Goal: Transaction & Acquisition: Purchase product/service

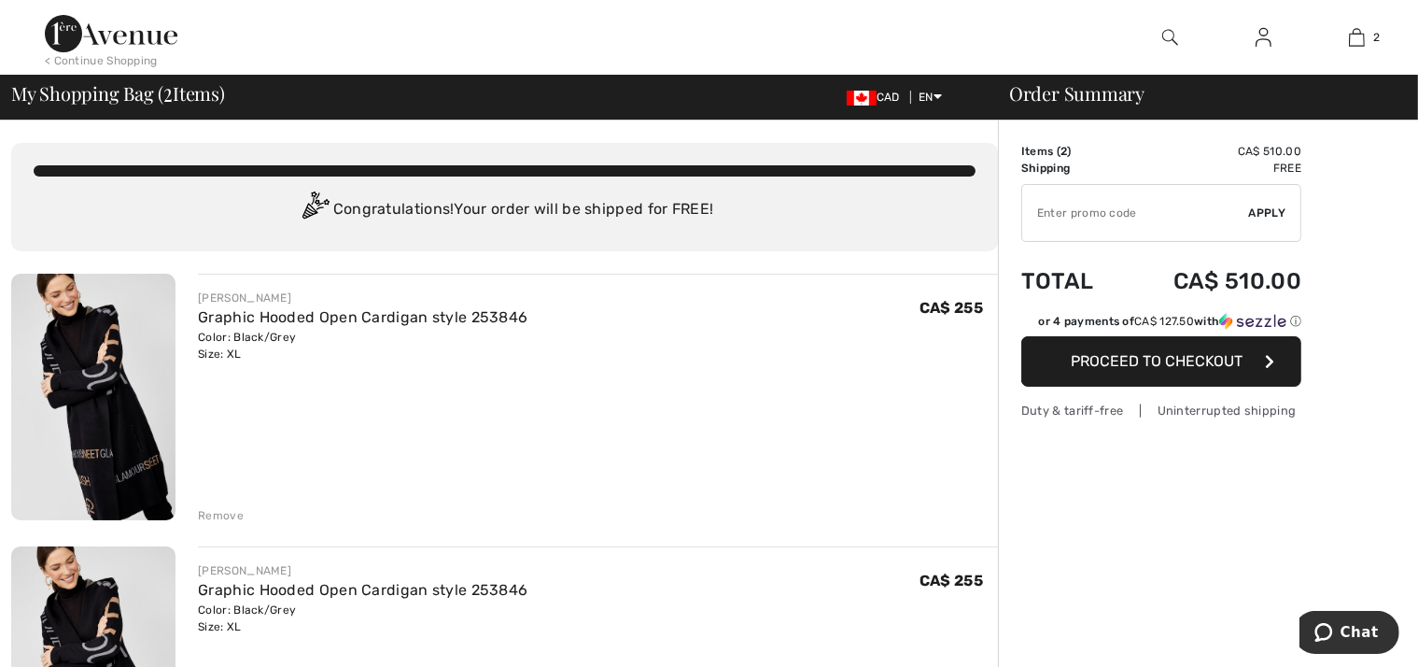
click at [222, 516] on div "Remove" at bounding box center [221, 515] width 46 height 17
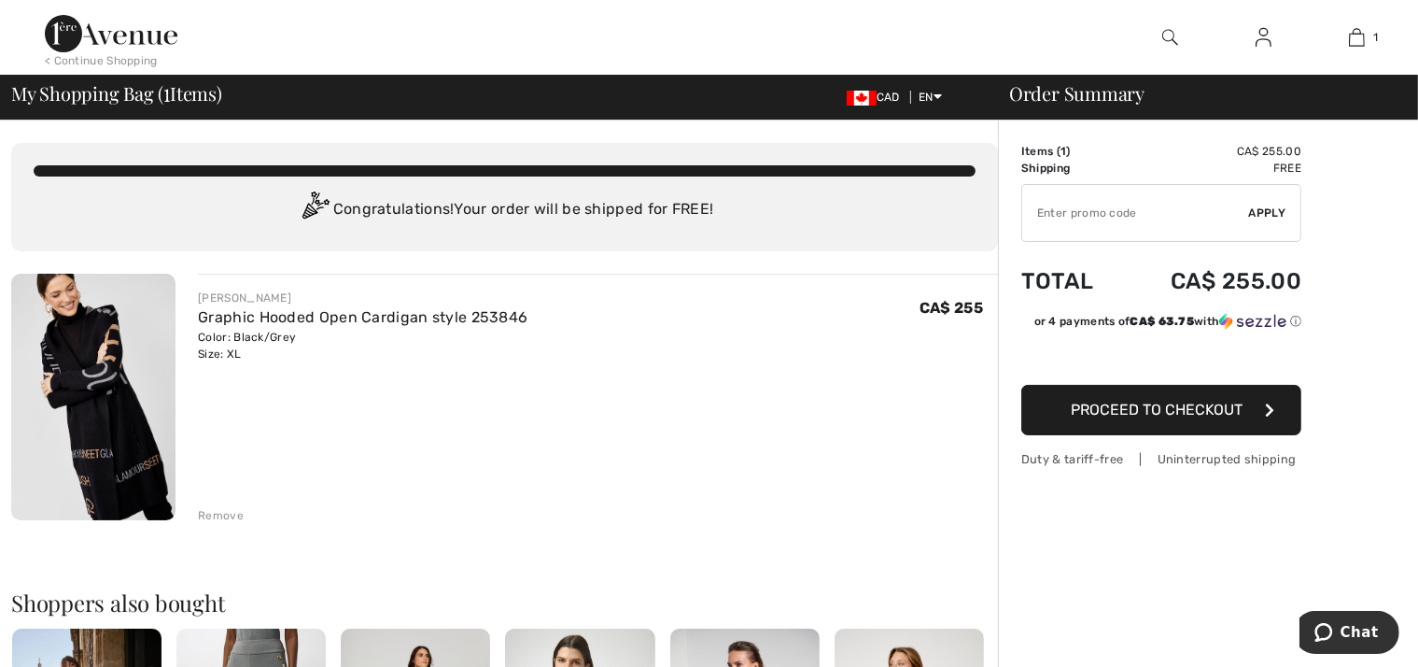
click at [1151, 218] on input "TEXT" at bounding box center [1135, 213] width 227 height 56
type input "NEW15"
click at [1272, 206] on span "Apply" at bounding box center [1267, 212] width 37 height 17
click at [0, 0] on div at bounding box center [0, 0] width 0 height 0
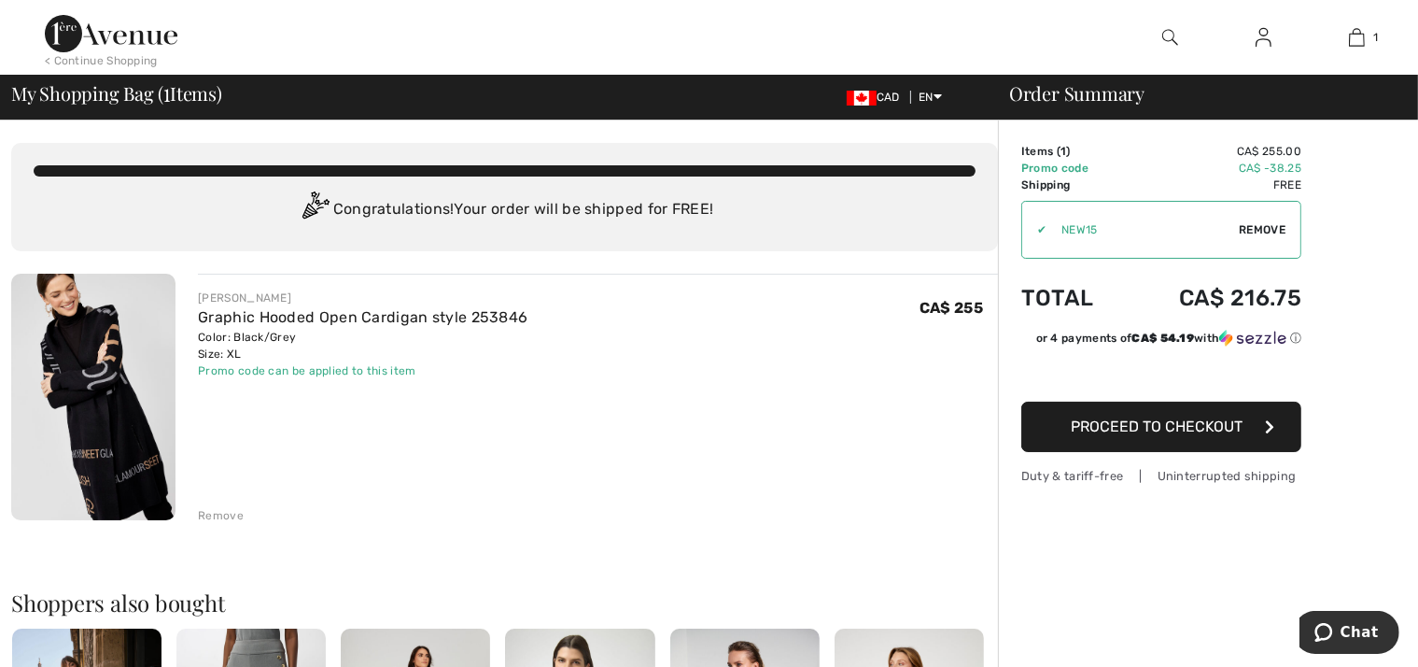
click at [1176, 427] on span "Proceed to Checkout" at bounding box center [1157, 426] width 172 height 18
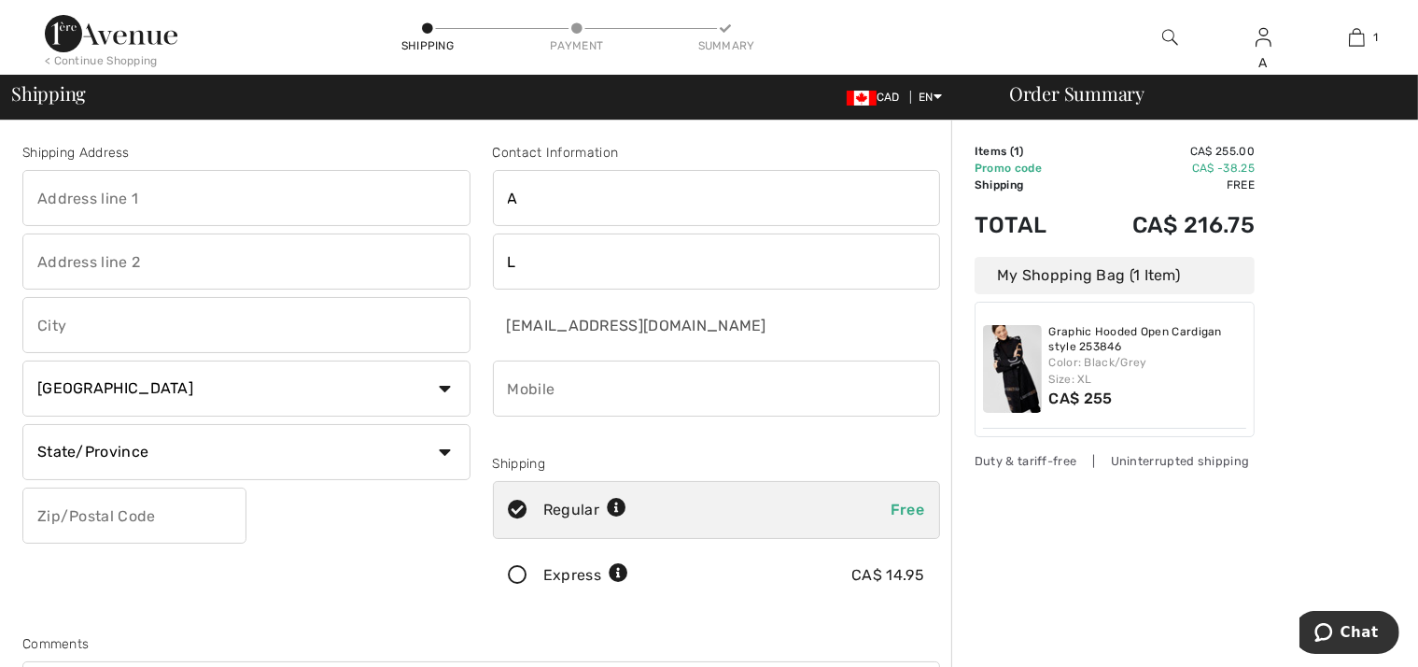
click at [275, 210] on input "text" at bounding box center [246, 198] width 448 height 56
type input "6845 19TH Side Road"
type input "Schomberg"
click at [142, 453] on select "State/Province Alberta British Columbia Manitoba New Brunswick Newfoundland and…" at bounding box center [246, 452] width 448 height 56
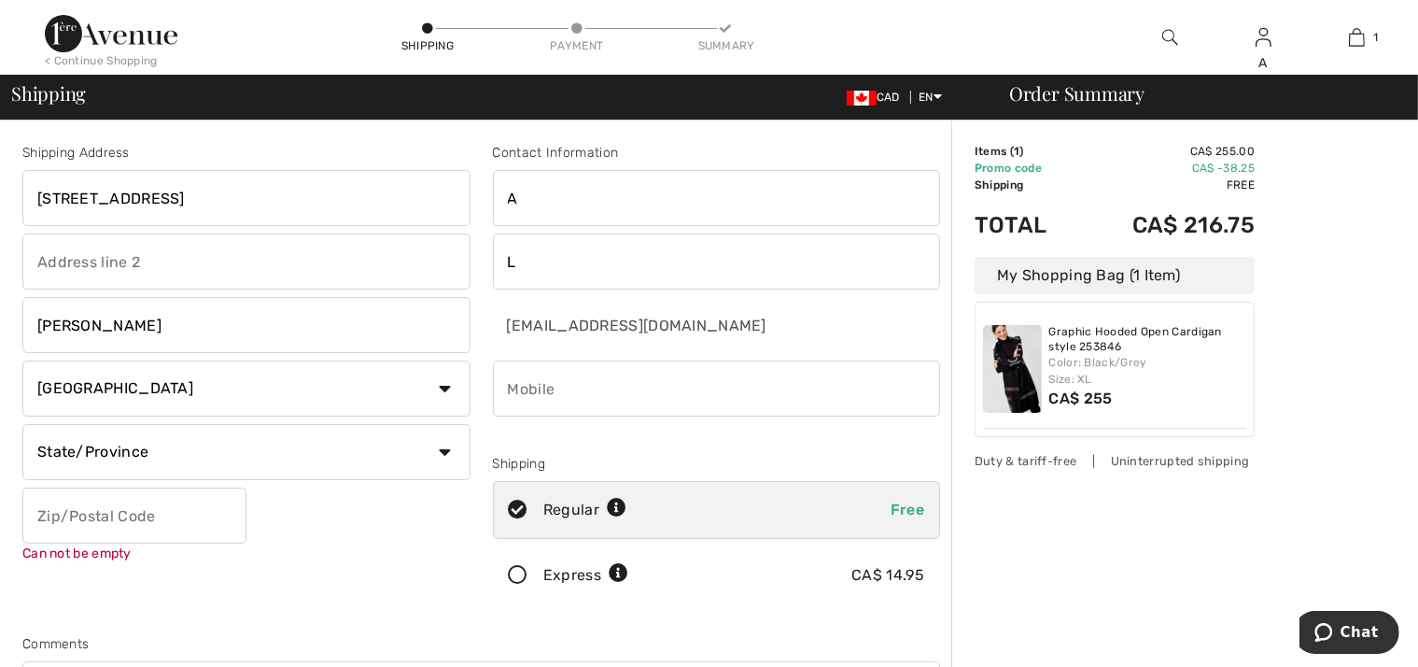
click at [142, 453] on select "State/Province Alberta British Columbia Manitoba New Brunswick Newfoundland and…" at bounding box center [246, 452] width 448 height 56
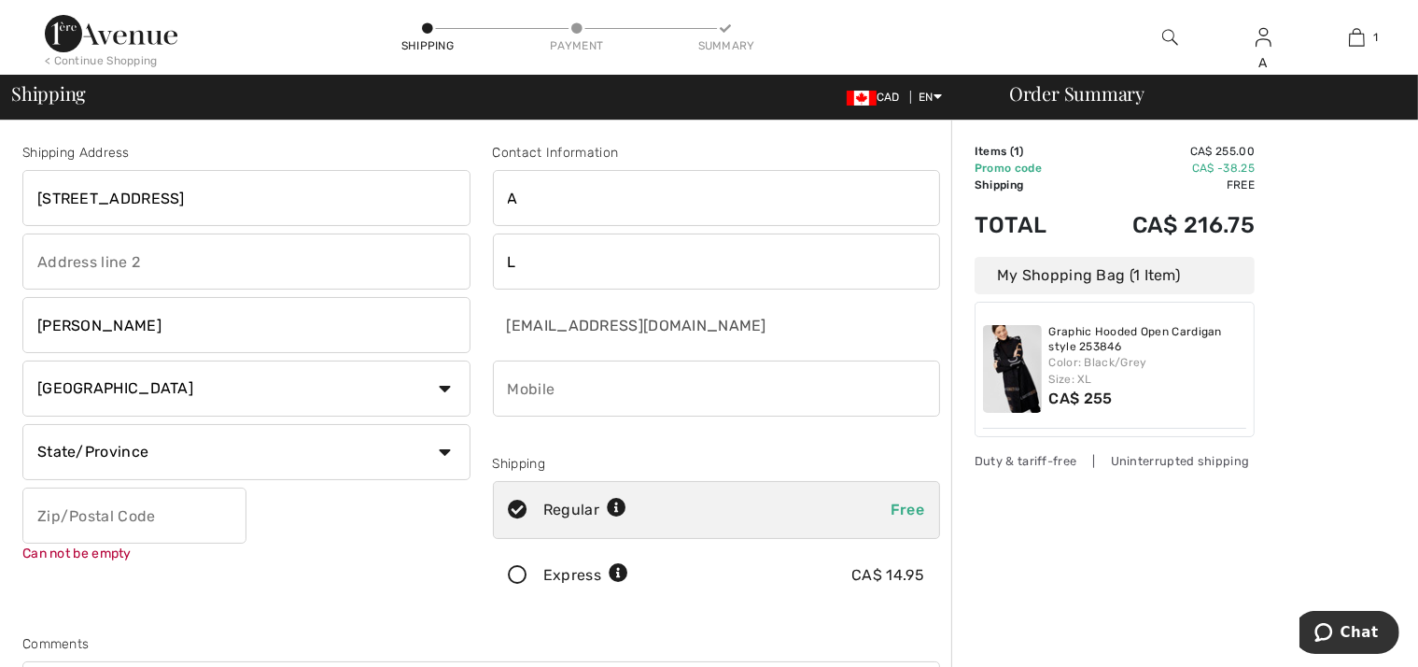
click at [142, 453] on select "State/Province Alberta British Columbia Manitoba New Brunswick Newfoundland and…" at bounding box center [246, 452] width 448 height 56
select select "ON"
click at [22, 424] on select "State/Province Alberta British Columbia Manitoba New Brunswick Newfoundland and…" at bounding box center [246, 452] width 448 height 56
click at [96, 520] on input "text" at bounding box center [134, 515] width 224 height 56
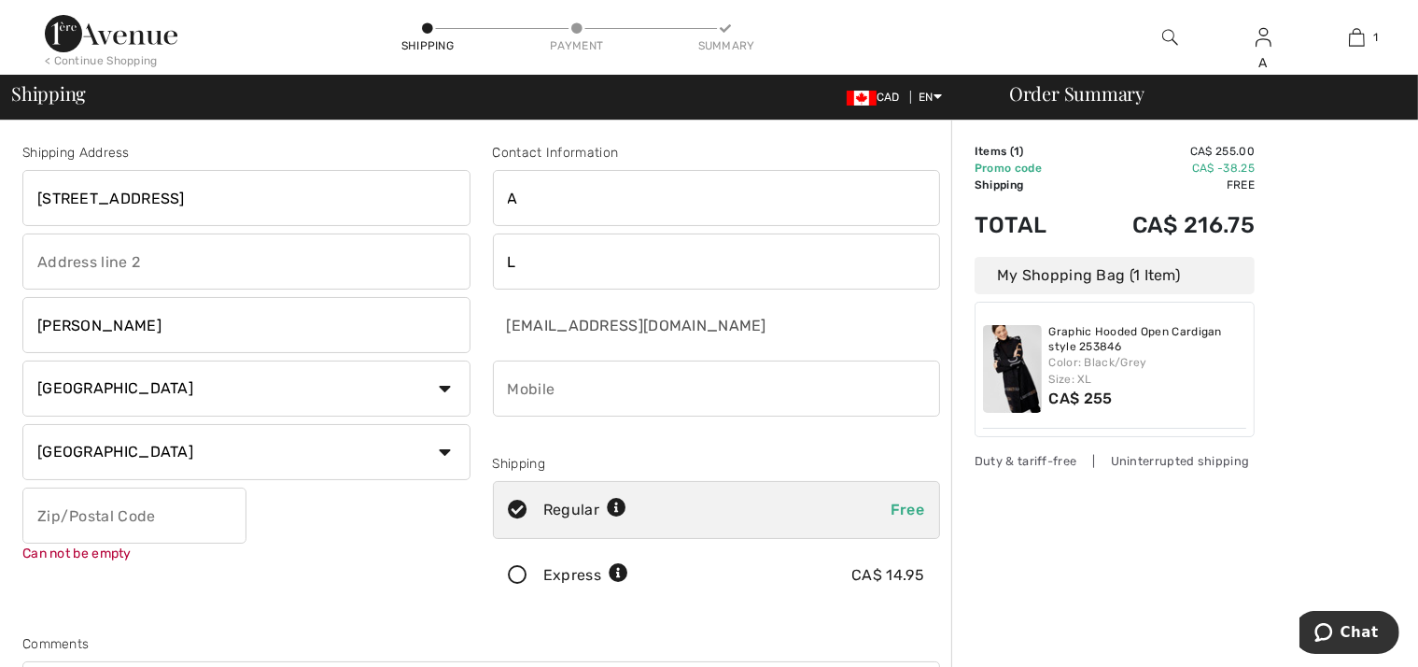
click at [96, 520] on input "text" at bounding box center [134, 515] width 224 height 56
click at [56, 491] on input "L0G1T0" at bounding box center [134, 515] width 224 height 56
type input "L0G1T0"
click at [209, 455] on select "State/Province Alberta British Columbia Manitoba New Brunswick Newfoundland and…" at bounding box center [246, 452] width 448 height 56
click at [22, 424] on select "State/Province Alberta British Columbia Manitoba New Brunswick Newfoundland and…" at bounding box center [246, 452] width 448 height 56
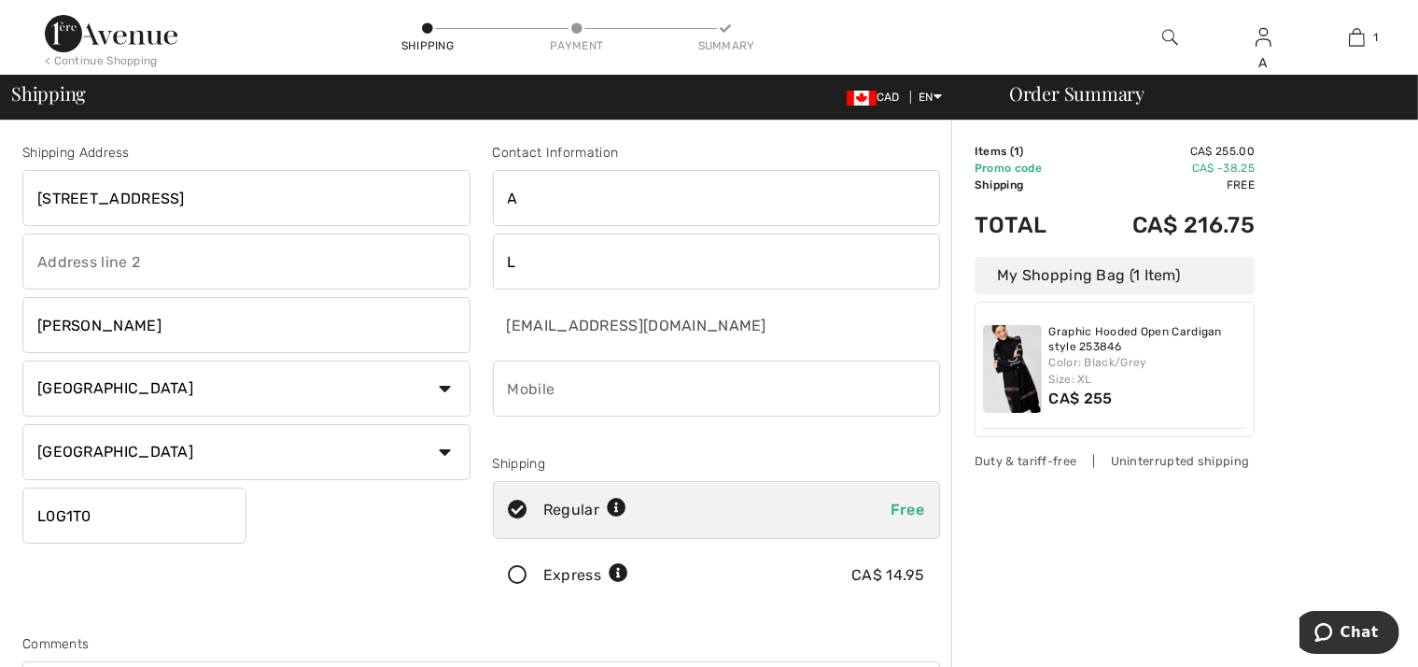
click at [88, 335] on input "Schomberg" at bounding box center [246, 325] width 448 height 56
click at [362, 598] on div "Shipping Address 6845 19TH Side Road Schomberg Country Canada United States Afg…" at bounding box center [246, 377] width 471 height 469
click at [569, 203] on input "A" at bounding box center [717, 198] width 448 height 56
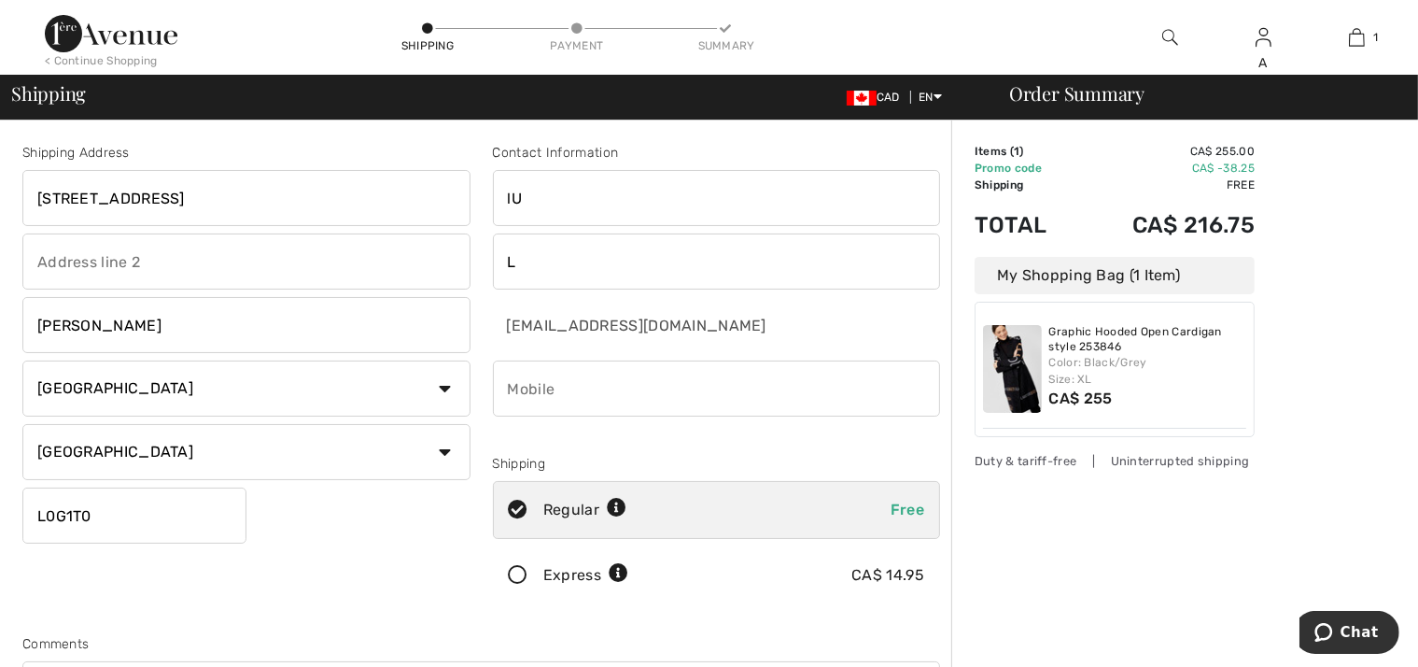
type input "l"
type input "Luisa"
type input "Attardi"
click at [655, 395] on input "phone" at bounding box center [717, 388] width 448 height 56
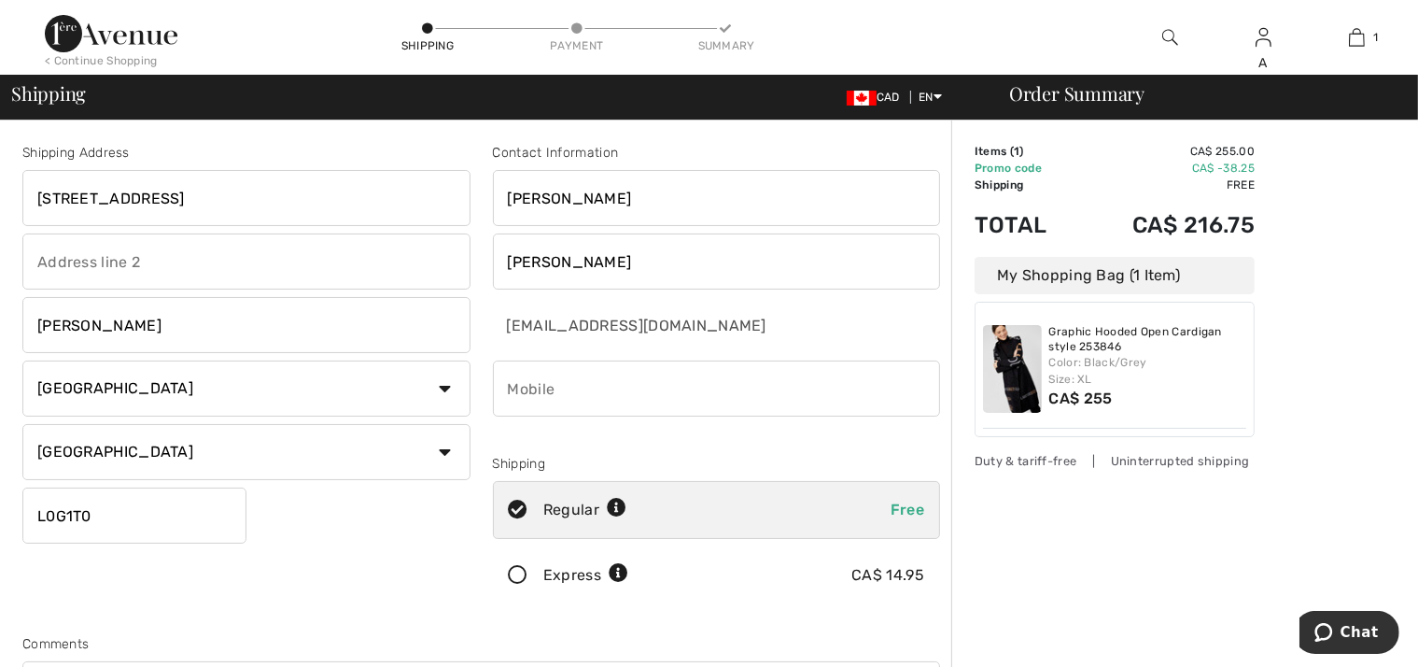
click at [655, 395] on input "phone" at bounding box center [717, 388] width 448 height 56
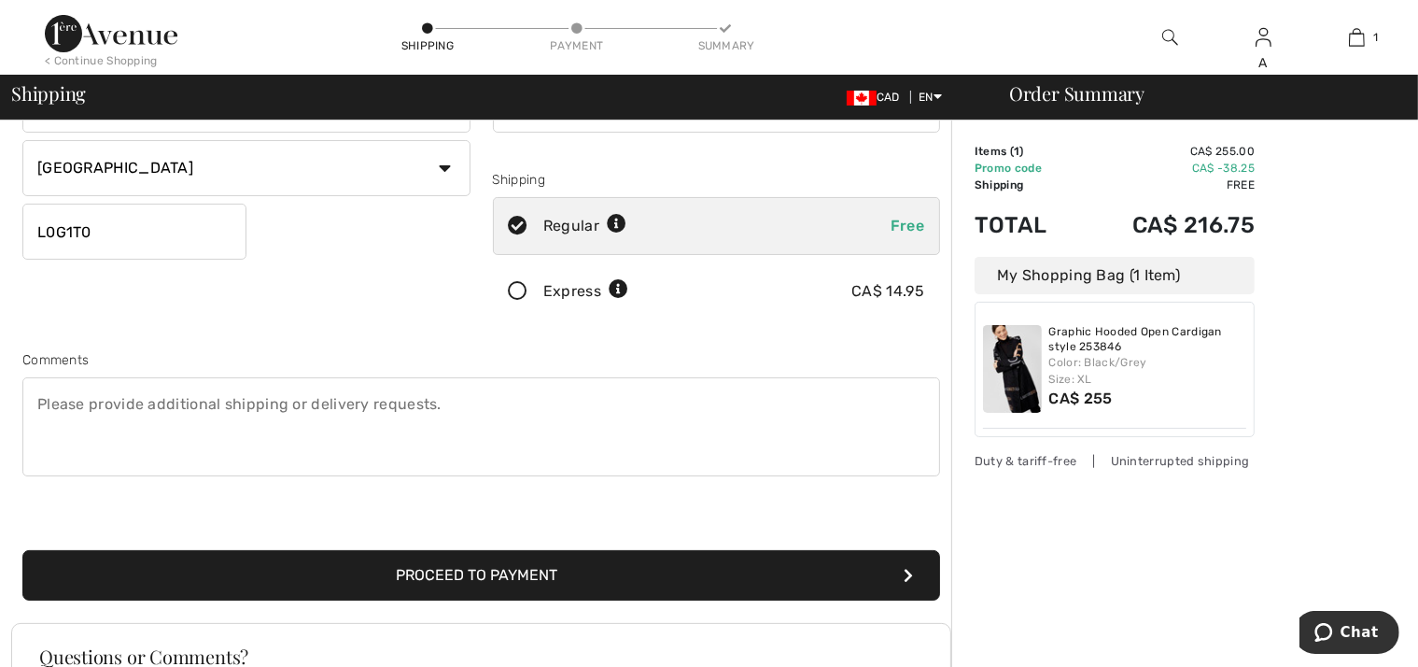
scroll to position [300, 0]
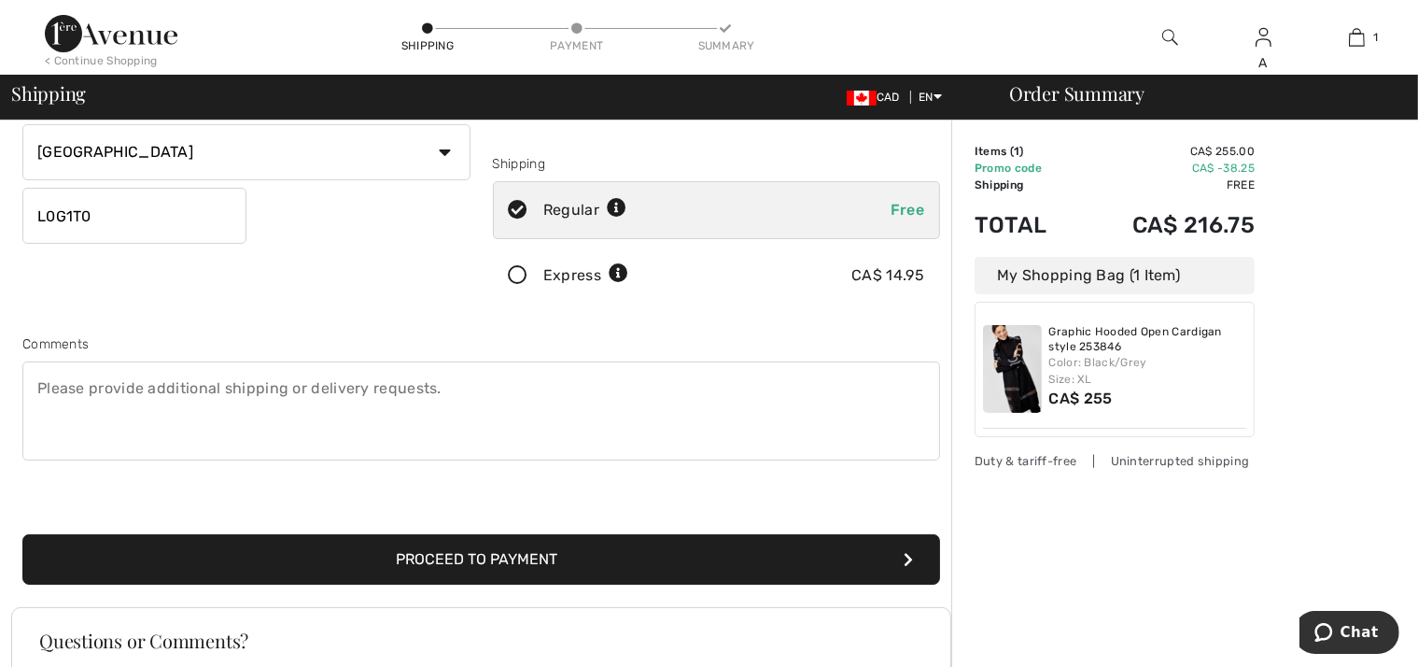
type input "6478630262"
click at [570, 560] on button "Proceed to Payment" at bounding box center [481, 559] width 918 height 50
click at [506, 548] on button "Proceed to Payment" at bounding box center [481, 559] width 918 height 50
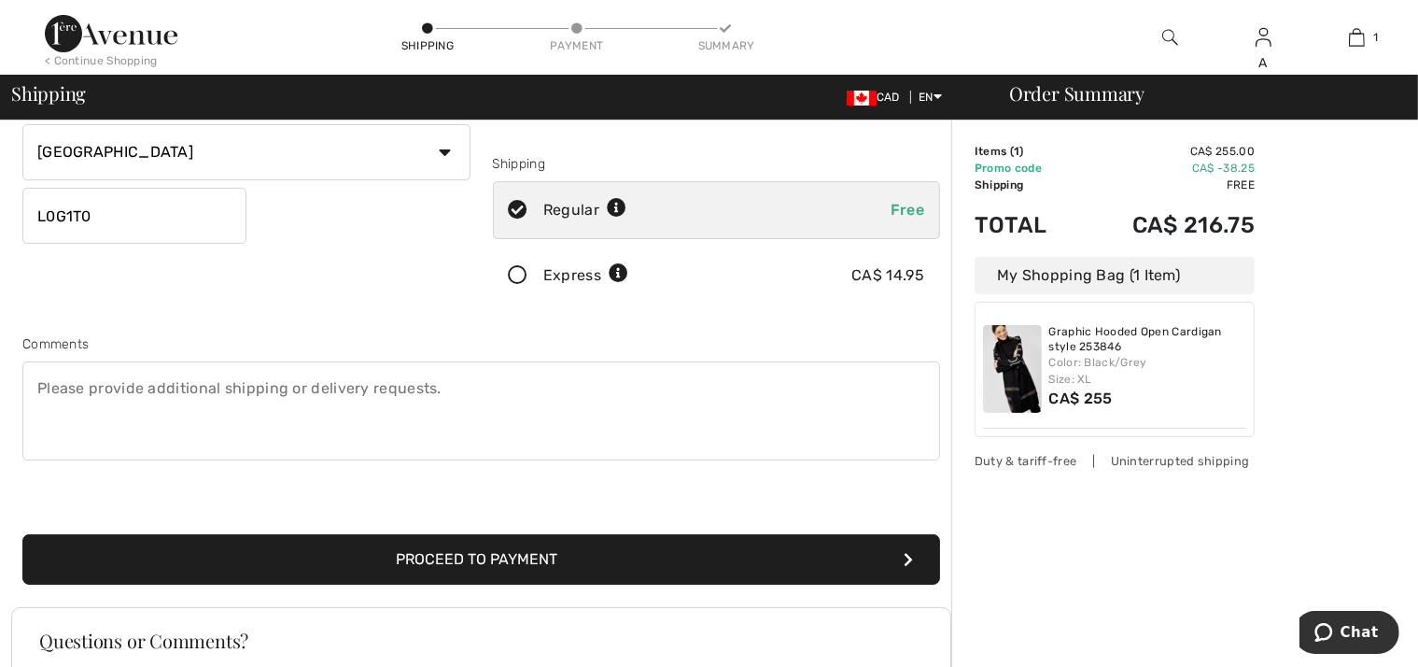
click at [506, 548] on button "Proceed to Payment" at bounding box center [481, 559] width 918 height 50
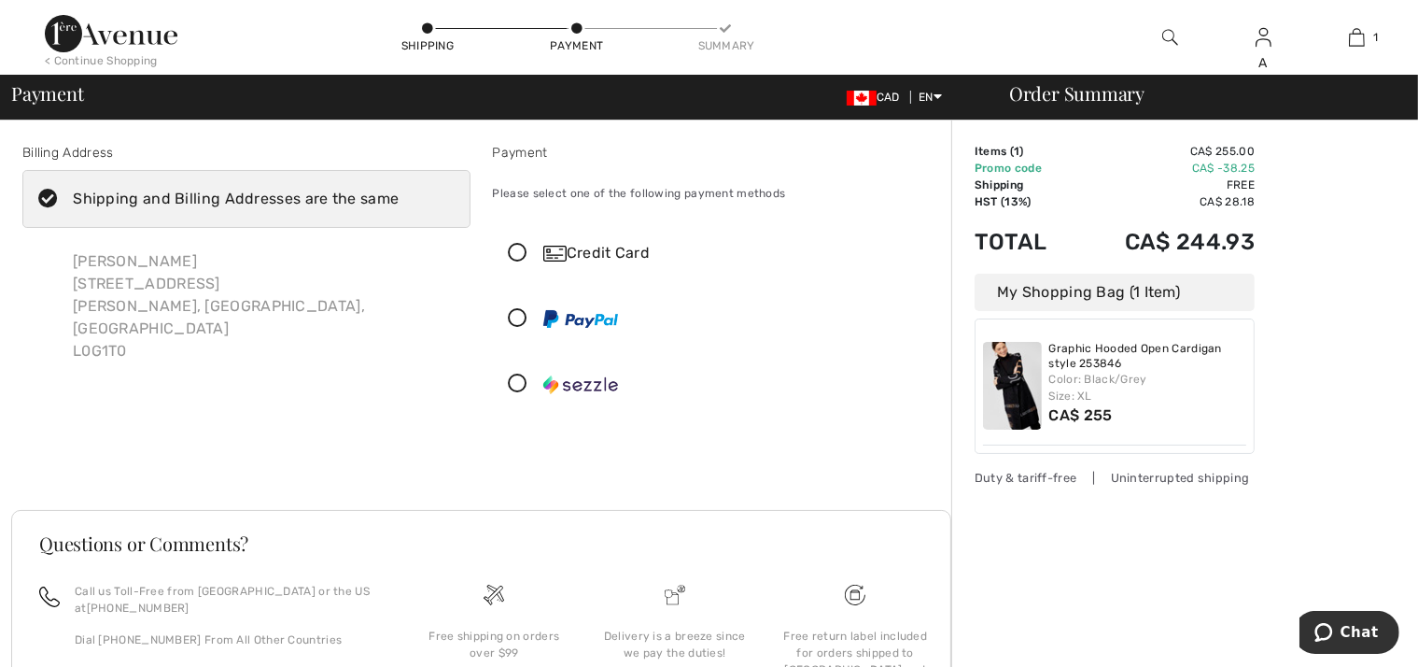
click at [580, 242] on div "Credit Card" at bounding box center [735, 253] width 384 height 22
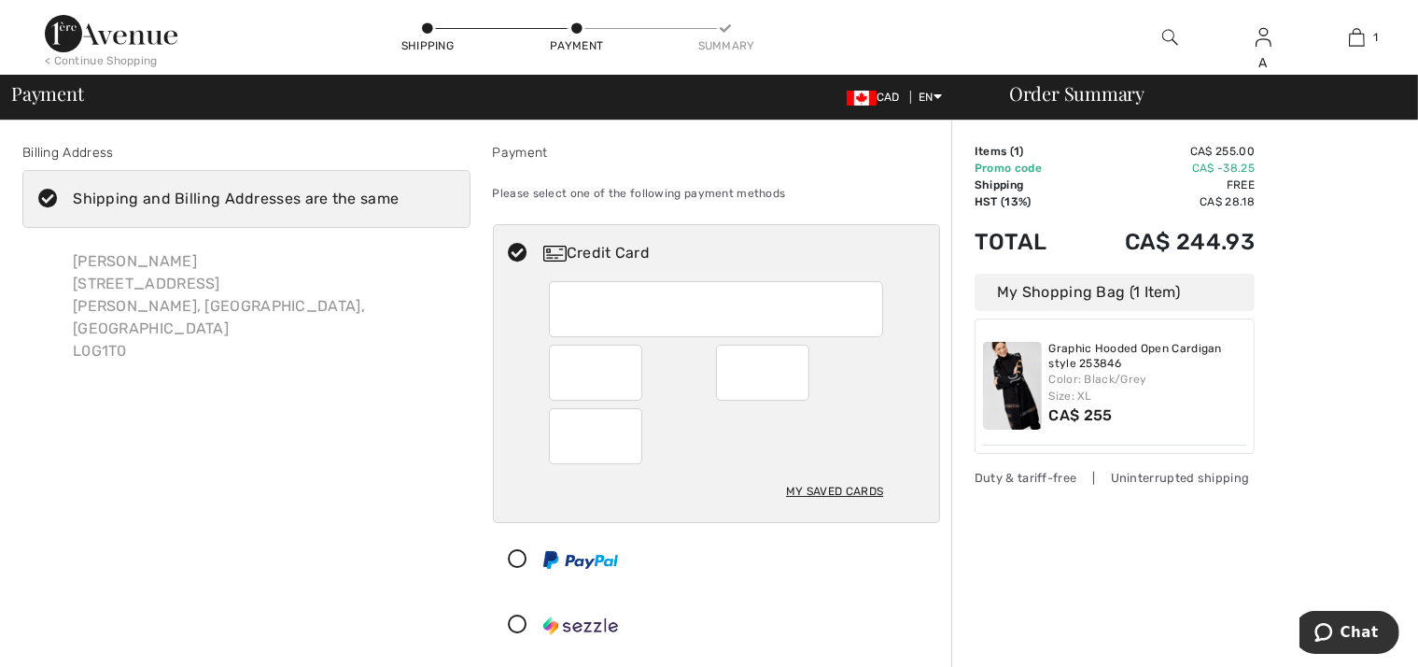
click at [747, 613] on div at bounding box center [709, 625] width 431 height 56
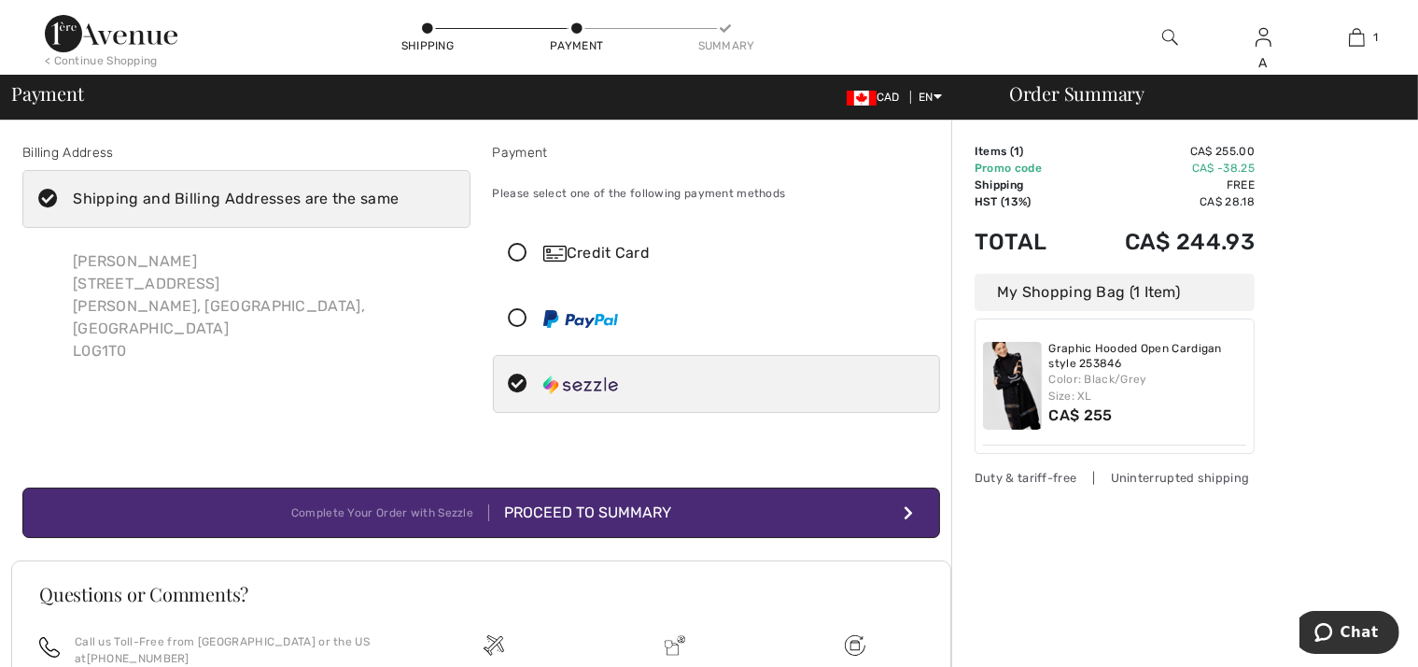
click at [535, 257] on icon at bounding box center [518, 254] width 49 height 20
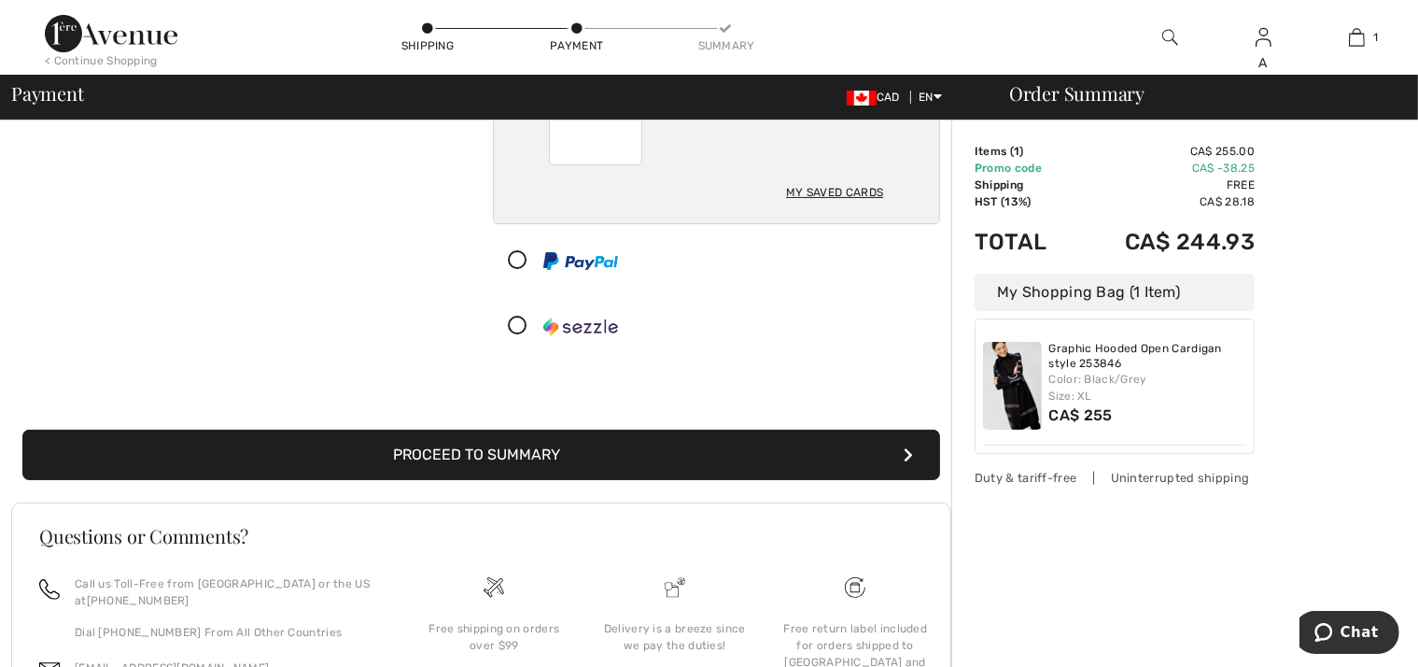
scroll to position [300, 0]
click at [610, 449] on button "Proceed to Summary" at bounding box center [481, 454] width 918 height 50
click at [919, 449] on button "Proceed to Summary" at bounding box center [481, 454] width 918 height 50
click at [914, 449] on button "Proceed to Summary" at bounding box center [481, 454] width 918 height 50
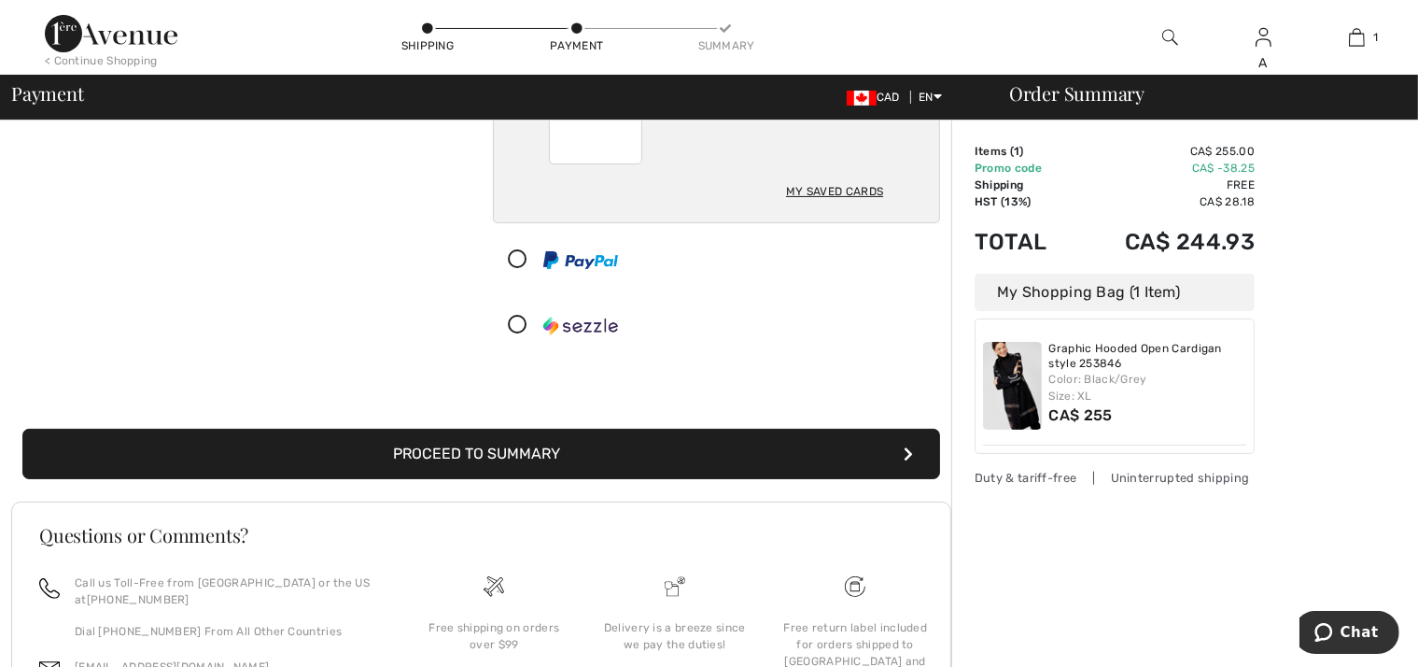
click at [906, 449] on icon "submit" at bounding box center [908, 453] width 9 height 15
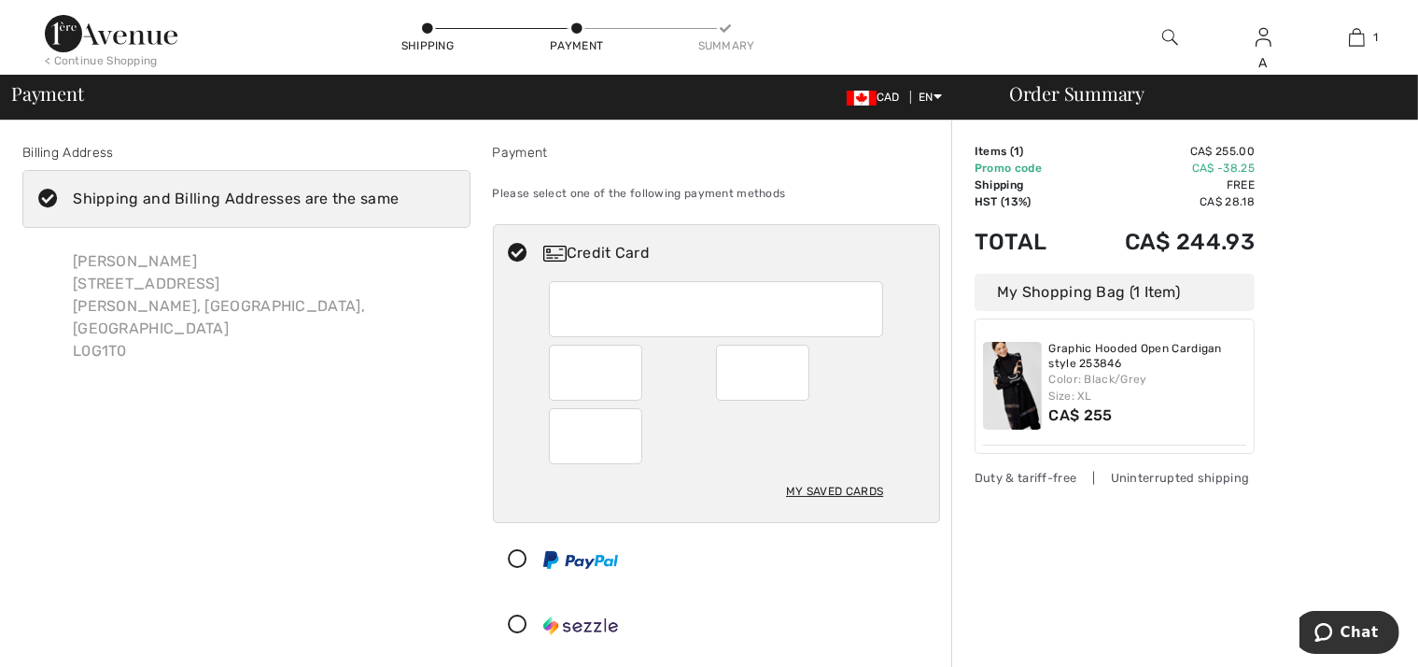
scroll to position [0, 0]
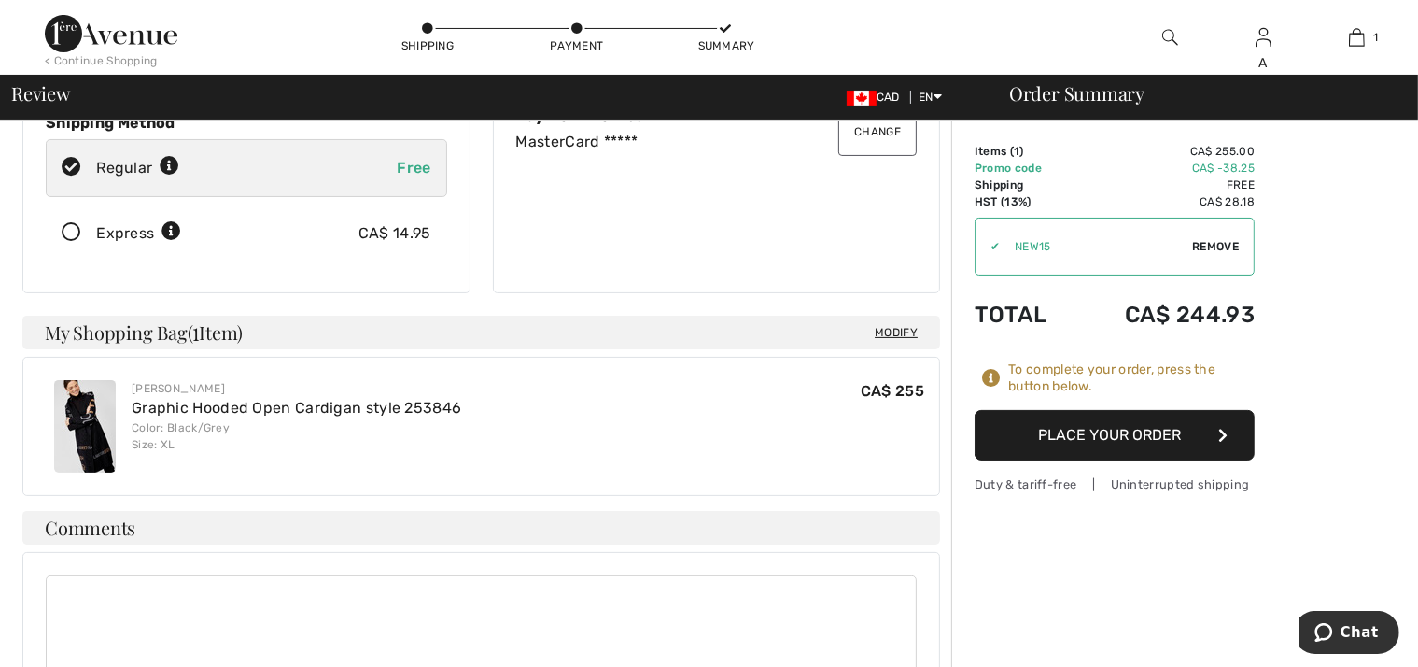
scroll to position [300, 0]
click at [1173, 419] on button "Place Your Order" at bounding box center [1115, 435] width 280 height 50
